Goal: Find specific fact

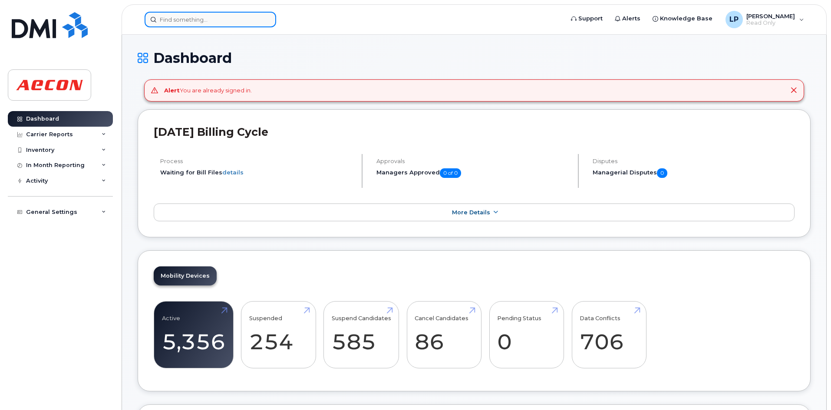
click at [178, 25] on input at bounding box center [211, 20] width 132 height 16
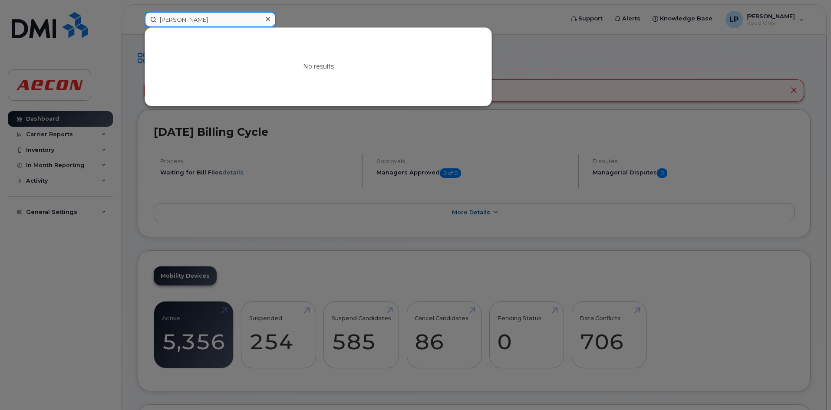
type input "TRICIA"
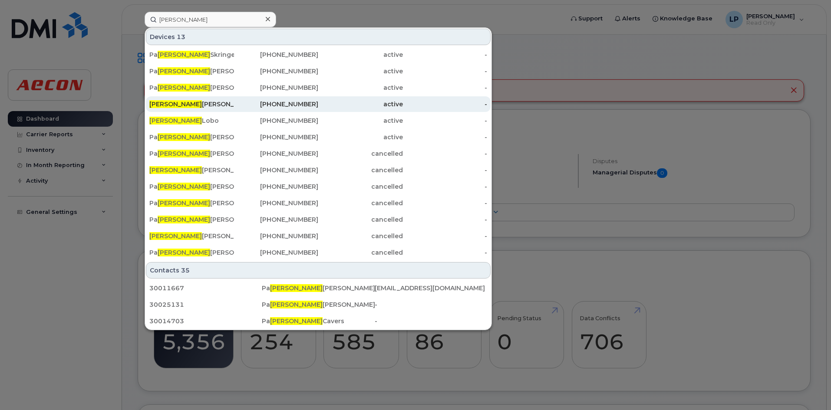
click at [170, 103] on div "Tricia Spiry" at bounding box center [191, 104] width 85 height 9
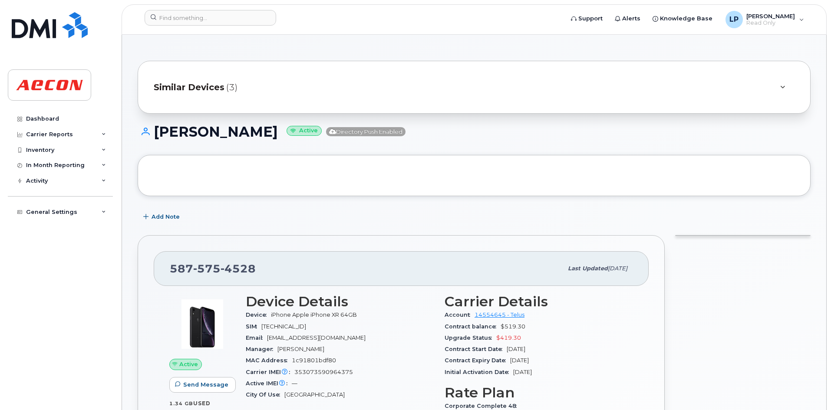
click at [226, 82] on span "(3)" at bounding box center [231, 87] width 11 height 13
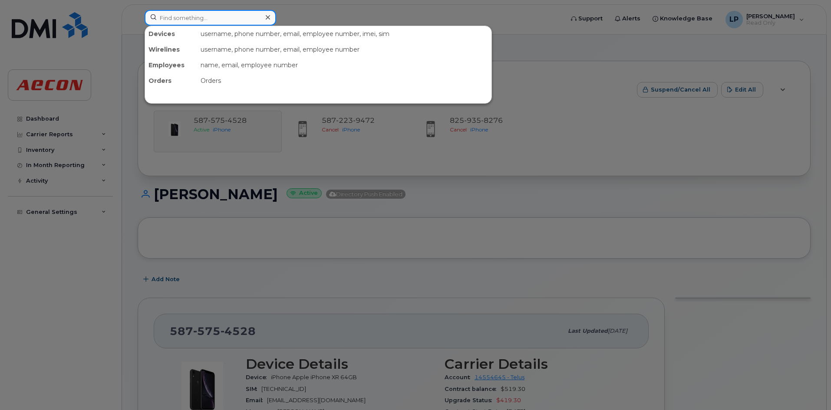
click at [194, 19] on input at bounding box center [211, 18] width 132 height 16
click at [198, 218] on div at bounding box center [415, 205] width 831 height 410
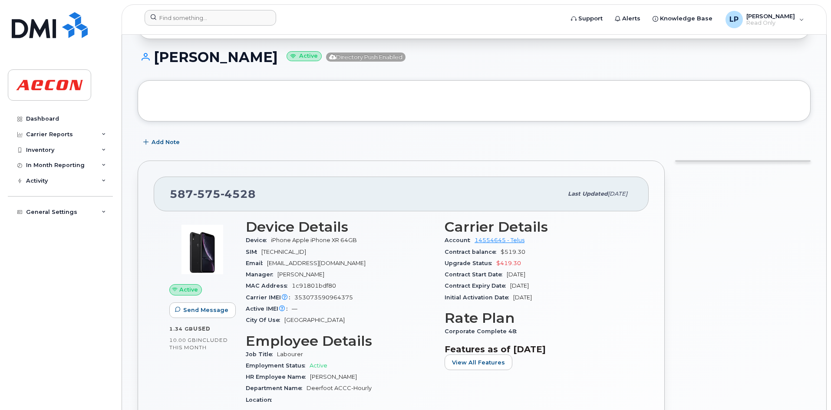
scroll to position [145, 0]
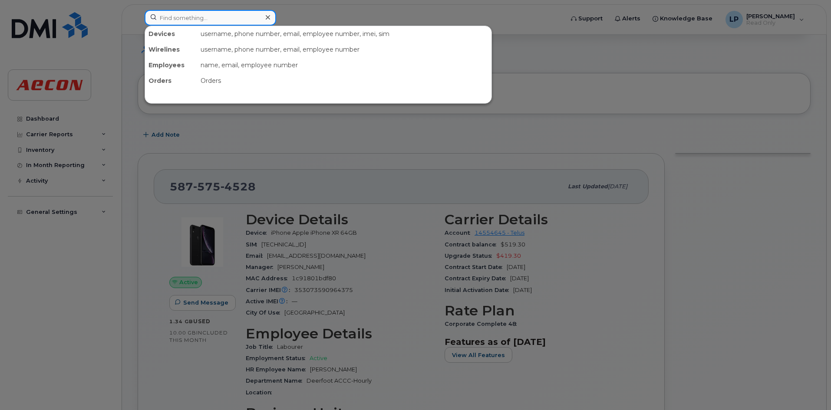
click at [192, 17] on input at bounding box center [211, 18] width 132 height 16
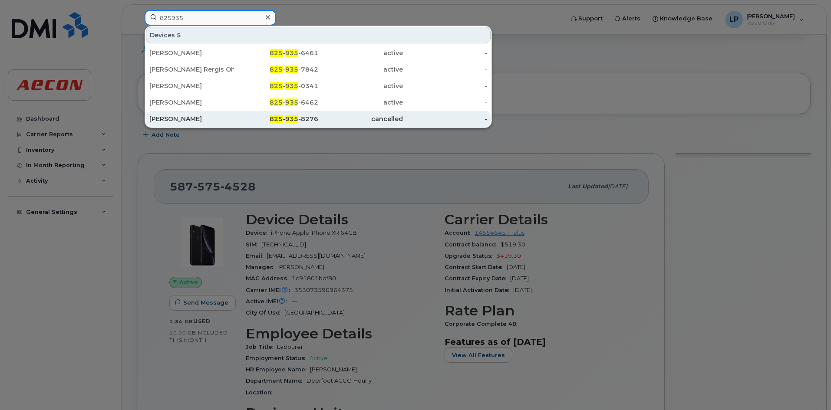
type input "825935"
click at [190, 116] on div "Tricia Spiry" at bounding box center [191, 119] width 85 height 9
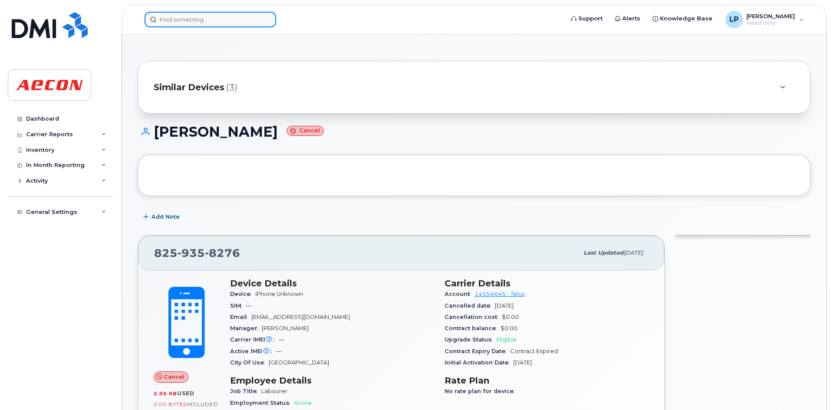
click at [212, 17] on input at bounding box center [211, 20] width 132 height 16
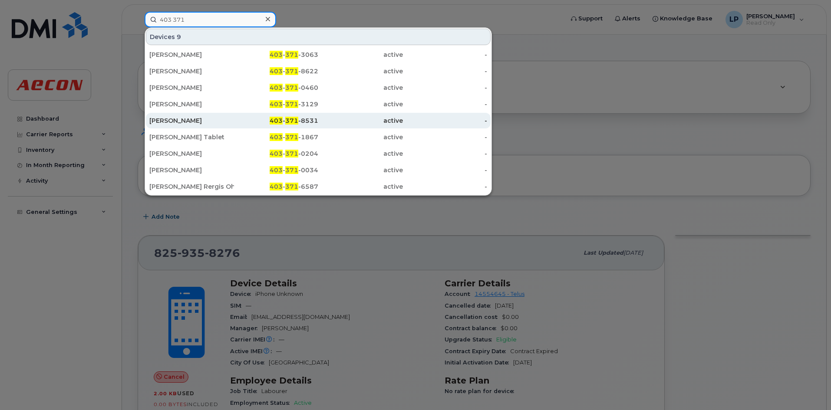
type input "403 371"
click at [192, 118] on div "[PERSON_NAME]" at bounding box center [191, 120] width 85 height 9
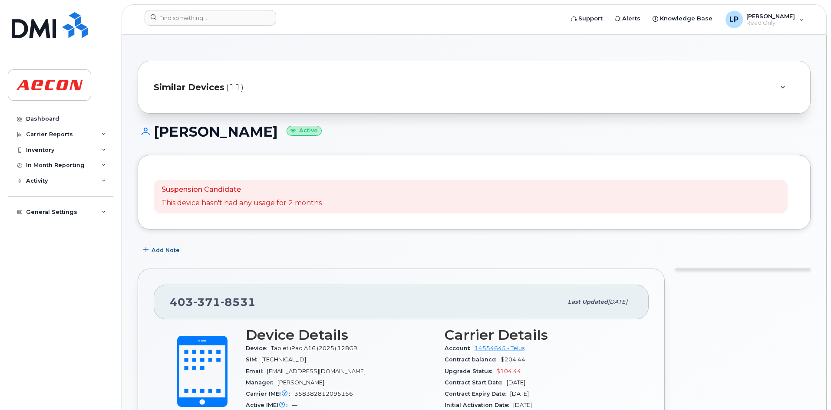
scroll to position [145, 0]
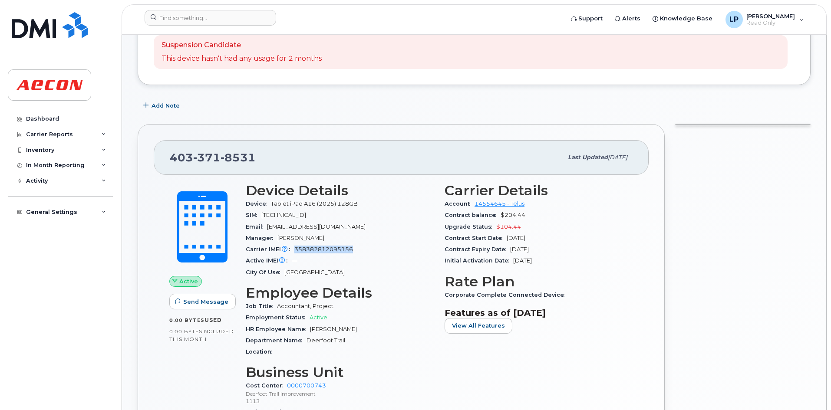
drag, startPoint x: 353, startPoint y: 248, endPoint x: 296, endPoint y: 248, distance: 56.9
click at [296, 248] on div "Carrier IMEI Carrier IMEI is reported during the last billing cycle or change o…" at bounding box center [340, 249] width 188 height 11
copy span "358382812095156"
click at [180, 17] on input at bounding box center [211, 18] width 132 height 16
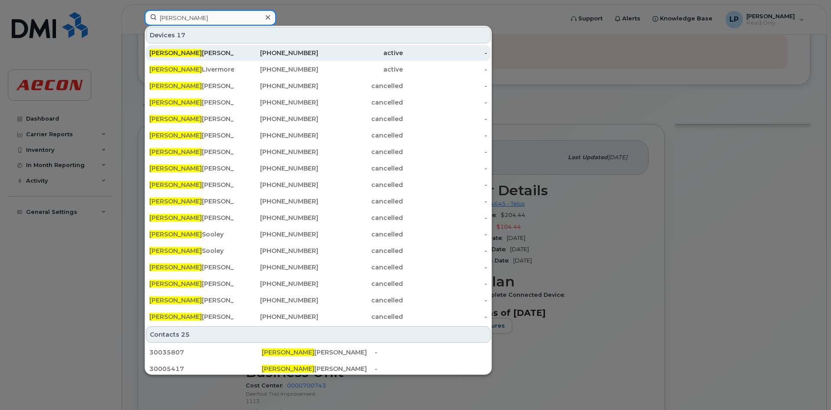
type input "CHARLIE"
click at [195, 50] on div "Charlie Macpherson" at bounding box center [191, 53] width 85 height 9
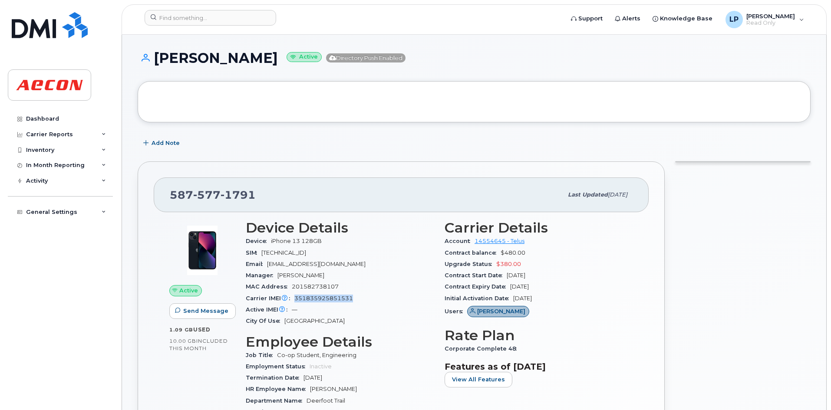
drag, startPoint x: 354, startPoint y: 300, endPoint x: 294, endPoint y: 302, distance: 59.5
click at [294, 302] on div "Carrier IMEI Carrier IMEI is reported during the last billing cycle or change o…" at bounding box center [340, 298] width 188 height 11
copy span "351835925851531"
